Goal: Information Seeking & Learning: Learn about a topic

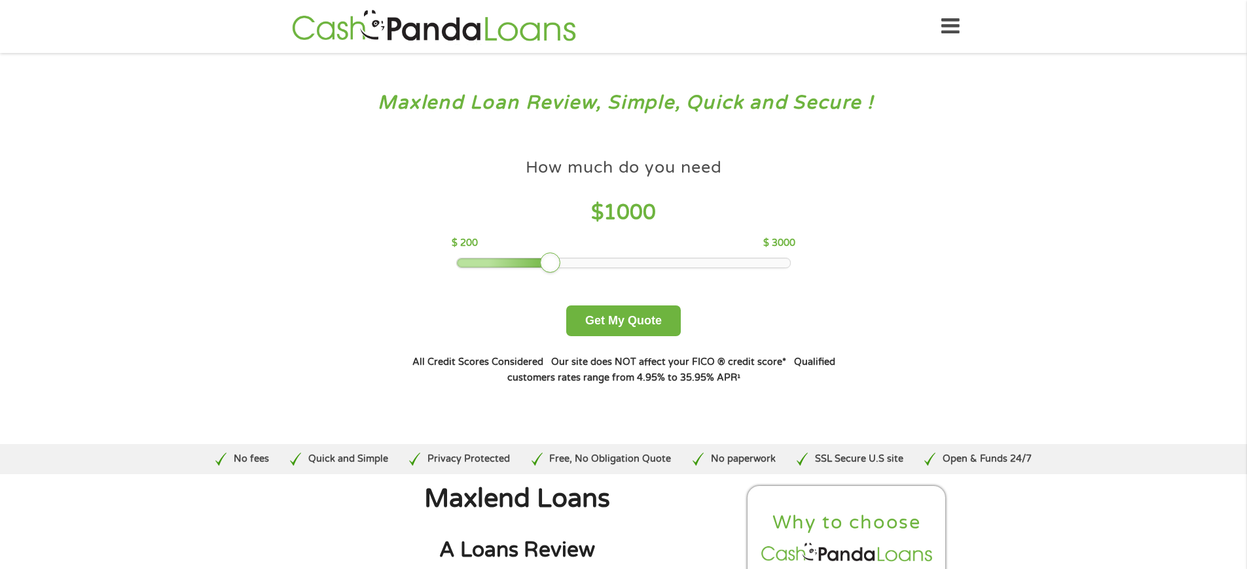
scroll to position [3559, 0]
